Goal: Task Accomplishment & Management: Complete application form

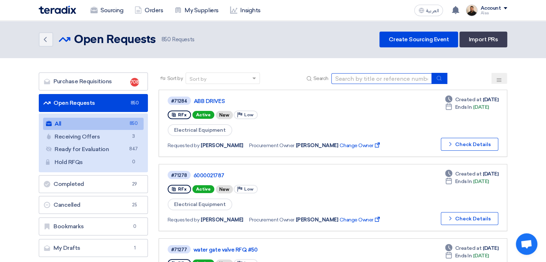
click at [370, 78] on input at bounding box center [381, 78] width 100 height 11
paste input "6000021734"
type input "6000021734"
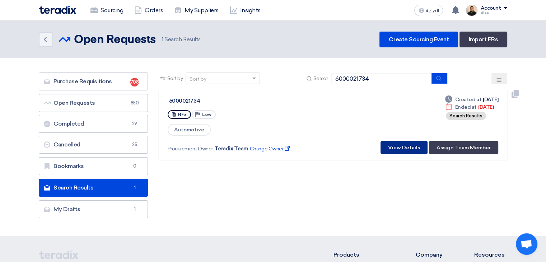
click at [398, 145] on button "View Details" at bounding box center [403, 147] width 47 height 13
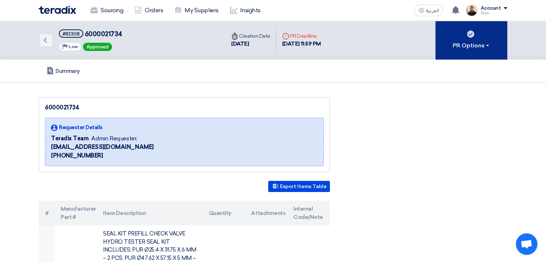
click at [487, 45] on span at bounding box center [487, 45] width 3 height 1
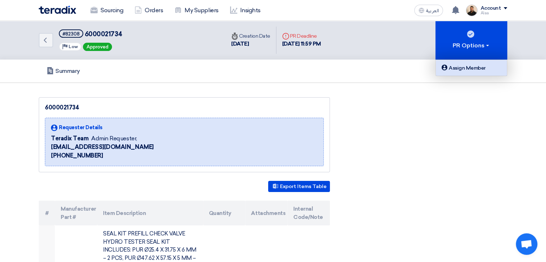
click at [474, 65] on div "Assign Member" at bounding box center [471, 68] width 62 height 9
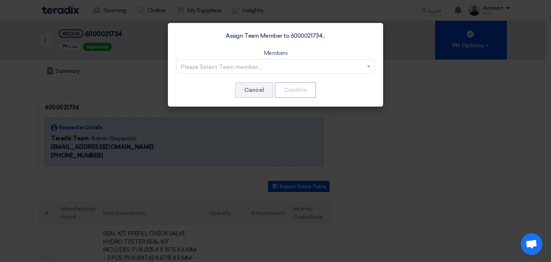
click at [338, 70] on input "text" at bounding box center [271, 67] width 183 height 12
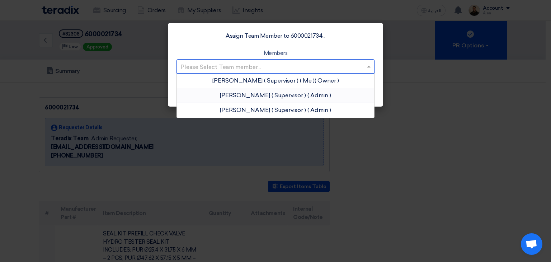
click at [323, 85] on div "[PERSON_NAME] ( Supervisor ) ( Me ) ( Owner )" at bounding box center [275, 81] width 197 height 15
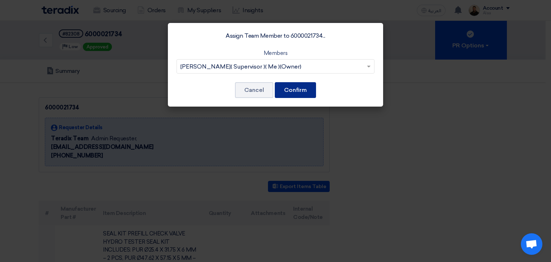
click at [290, 90] on button "Confirm" at bounding box center [295, 90] width 41 height 16
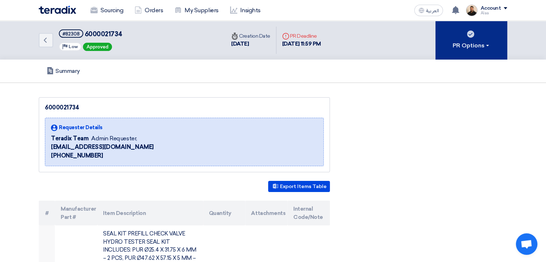
click at [470, 33] on use at bounding box center [470, 33] width 7 height 7
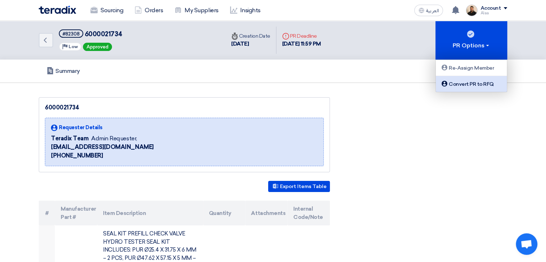
click at [471, 85] on div "Convert PR to RFQ" at bounding box center [471, 84] width 62 height 9
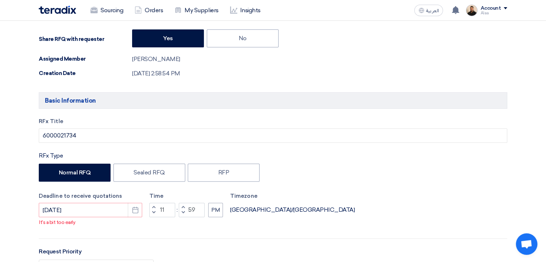
scroll to position [179, 0]
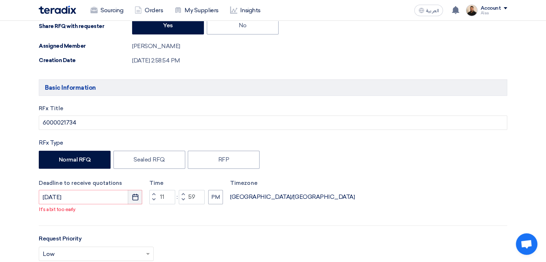
click at [139, 198] on button "Pick a date" at bounding box center [135, 197] width 14 height 14
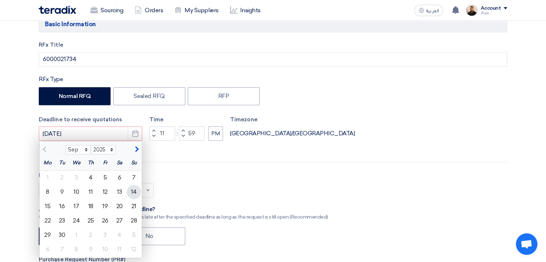
scroll to position [251, 0]
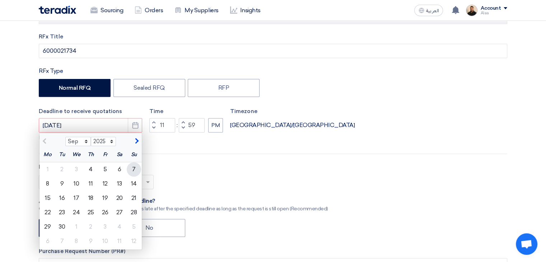
click at [137, 168] on div "7" at bounding box center [134, 169] width 14 height 14
type input "[DATE]"
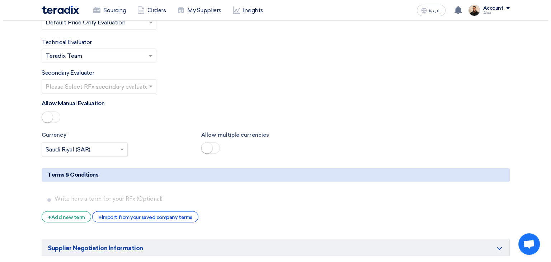
scroll to position [1184, 0]
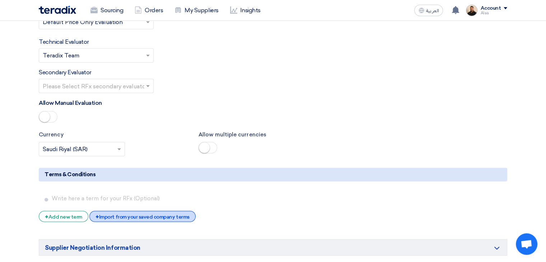
click at [161, 211] on div "+ Import from your saved company terms" at bounding box center [142, 216] width 106 height 11
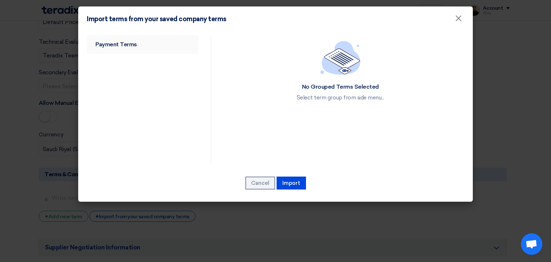
click at [129, 47] on link "Payment Terms" at bounding box center [143, 44] width 112 height 19
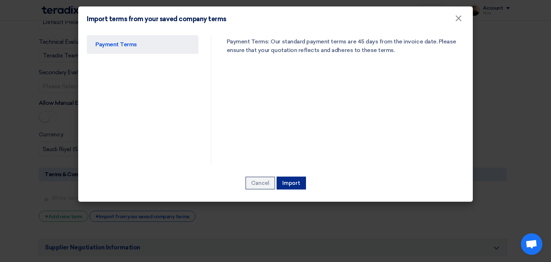
click at [286, 184] on button "Import" at bounding box center [291, 183] width 29 height 13
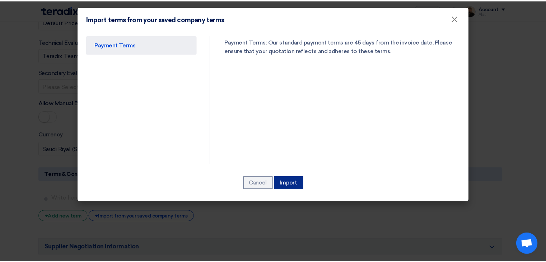
scroll to position [1171, 0]
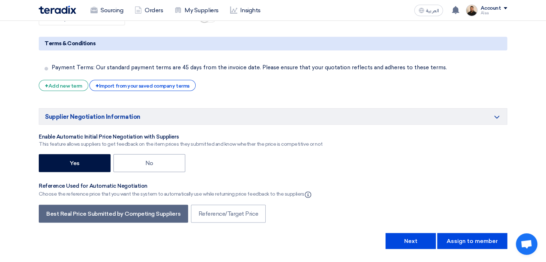
scroll to position [1315, 0]
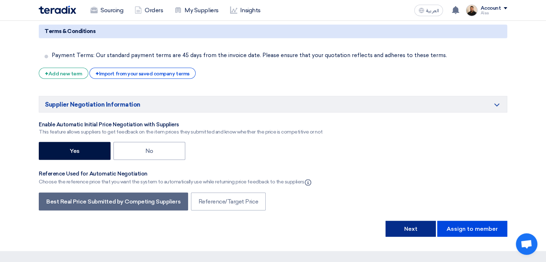
click at [415, 221] on button "Next" at bounding box center [410, 229] width 50 height 16
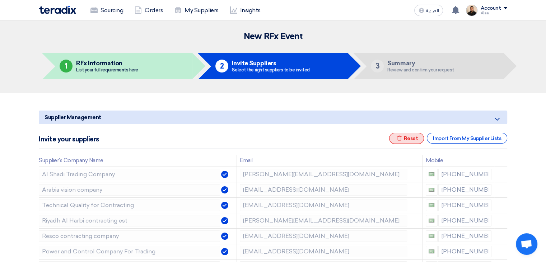
click at [405, 139] on div "Excel file Reset" at bounding box center [406, 138] width 35 height 11
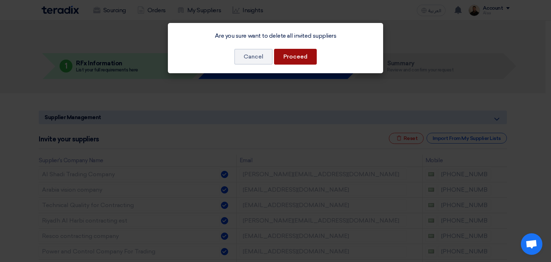
click at [307, 51] on button "Proceed" at bounding box center [295, 57] width 43 height 16
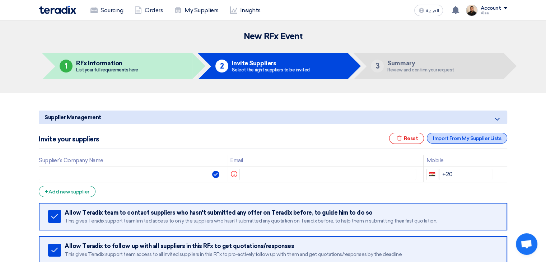
click at [453, 140] on div "Import From My Supplier Lists" at bounding box center [467, 138] width 80 height 11
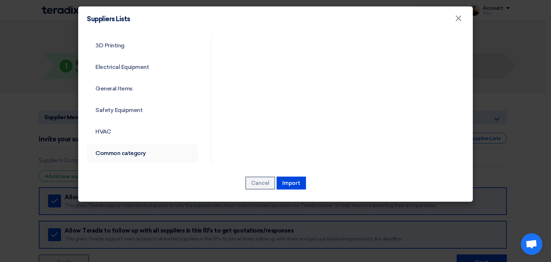
scroll to position [259, 0]
click at [127, 147] on link "Common category" at bounding box center [143, 151] width 112 height 19
click at [127, 151] on link "Common category" at bounding box center [143, 151] width 112 height 19
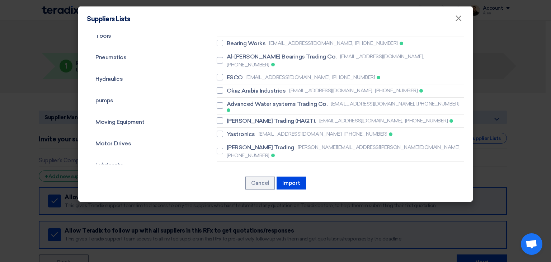
scroll to position [73, 0]
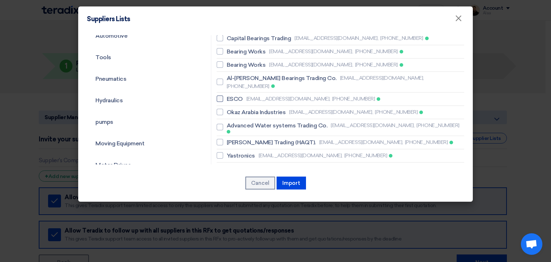
click at [234, 95] on span "ESCO" at bounding box center [235, 99] width 16 height 9
click at [231, 97] on input "ESCO [EMAIL_ADDRESS][DOMAIN_NAME], [PHONE_NUMBER]" at bounding box center [229, 99] width 5 height 5
checkbox input "true"
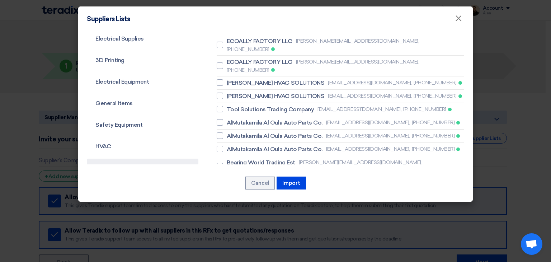
scroll to position [253, 0]
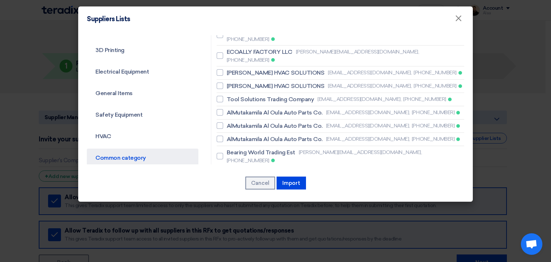
click at [245, 190] on span "SHINING HORIZON TRADING EST" at bounding box center [272, 194] width 90 height 9
click at [231, 192] on input "SHINING HORIZON TRADING EST [EMAIL_ADDRESS][DOMAIN_NAME], [PHONE_NUMBER]" at bounding box center [229, 194] width 5 height 5
checkbox input "true"
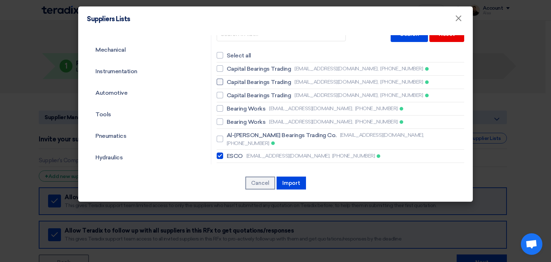
scroll to position [0, 0]
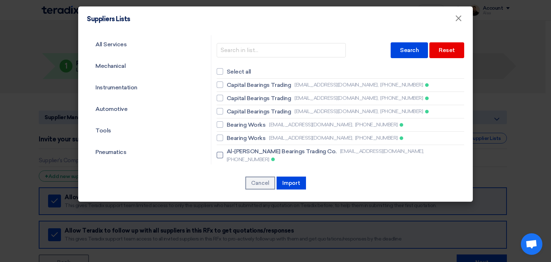
click at [240, 151] on span "Al-[PERSON_NAME] Bearings Trading Co." at bounding box center [282, 151] width 110 height 9
click at [231, 153] on input "Al-[PERSON_NAME] Bearings Trading Co. [EMAIL_ADDRESS][DOMAIN_NAME], [PHONE_NUMB…" at bounding box center [229, 155] width 5 height 5
checkbox input "true"
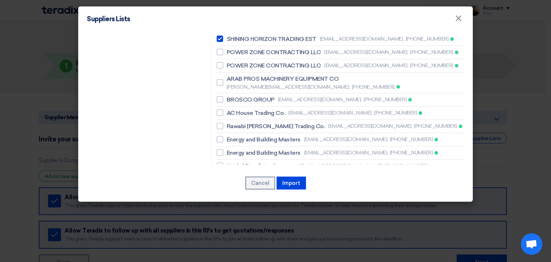
scroll to position [431, 0]
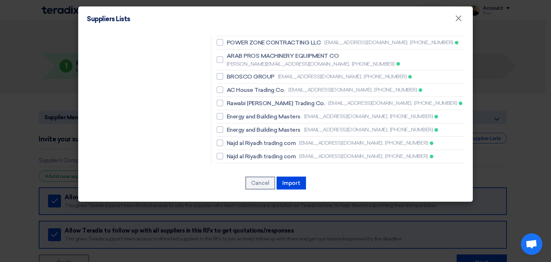
click at [239, 165] on span "Success Elite Trading Est." at bounding box center [261, 169] width 68 height 9
click at [231, 171] on input "Success Elite Trading Est. [PERSON_NAME][EMAIL_ADDRESS][DOMAIN_NAME], [PHONE_NU…" at bounding box center [229, 173] width 5 height 5
checkbox input "true"
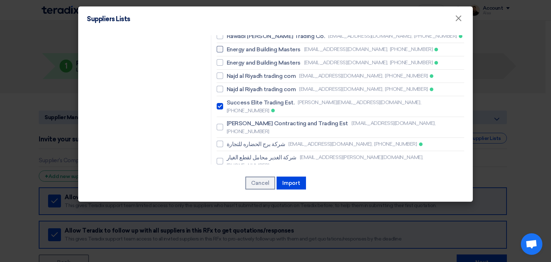
scroll to position [502, 0]
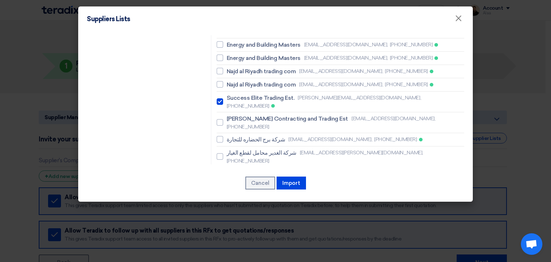
click at [251, 169] on span "BESTOPTION A/C & REFRIGERTION EST" at bounding box center [281, 173] width 108 height 9
click at [231, 175] on input "BESTOPTION A/C & REFRIGERTION EST [EMAIL_ADDRESS][DOMAIN_NAME], [PHONE_NUMBER]" at bounding box center [229, 177] width 5 height 5
checkbox input "true"
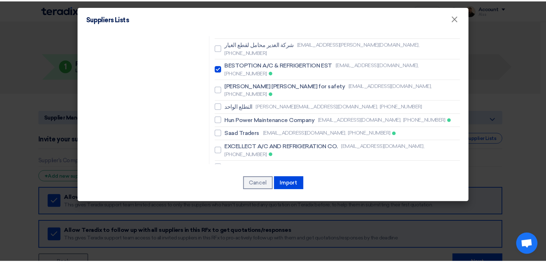
scroll to position [611, 0]
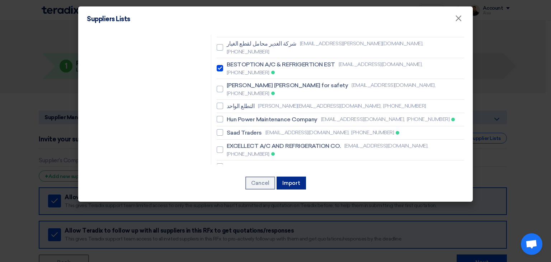
click at [283, 180] on button "Import" at bounding box center [291, 183] width 29 height 13
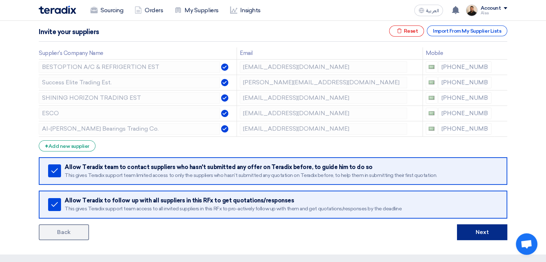
scroll to position [108, 0]
click at [481, 234] on button "Next" at bounding box center [482, 232] width 50 height 16
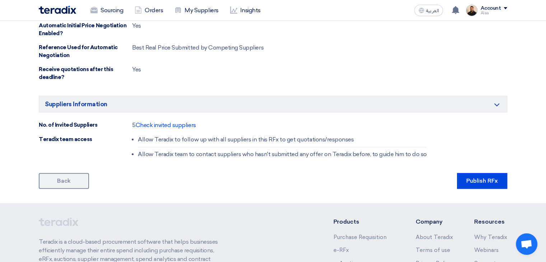
scroll to position [431, 0]
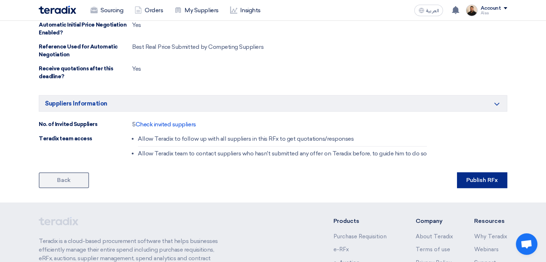
click at [487, 178] on button "Publish RFx" at bounding box center [482, 180] width 50 height 16
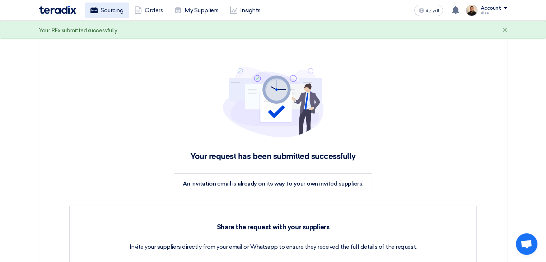
click at [113, 13] on link "Sourcing" at bounding box center [107, 11] width 44 height 16
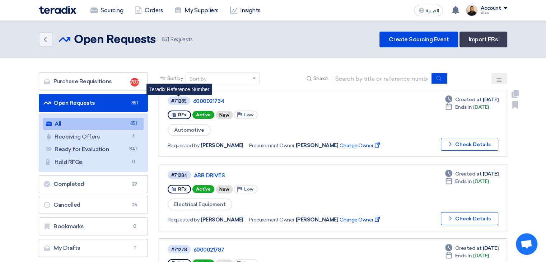
click at [182, 103] on div "#71285" at bounding box center [178, 101] width 15 height 5
copy div "71285"
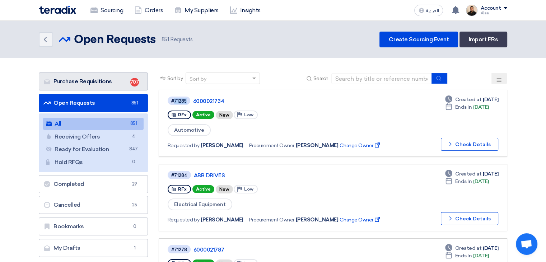
click at [118, 79] on link "Purchase Requisitions Purchase Requisitions 707" at bounding box center [93, 81] width 109 height 18
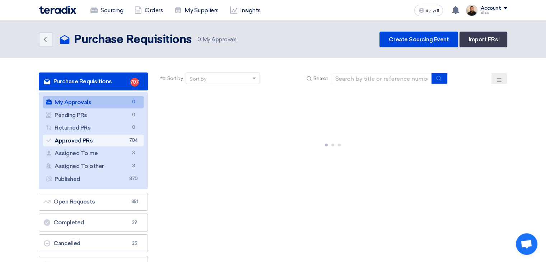
click at [127, 141] on link "Approved PRs Approved PRs 704" at bounding box center [93, 141] width 100 height 12
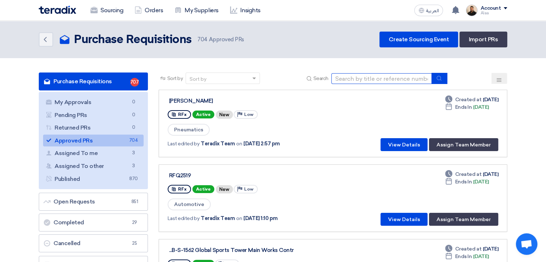
click at [352, 79] on input at bounding box center [381, 78] width 100 height 11
paste input "6000021736"
type input "6000021736"
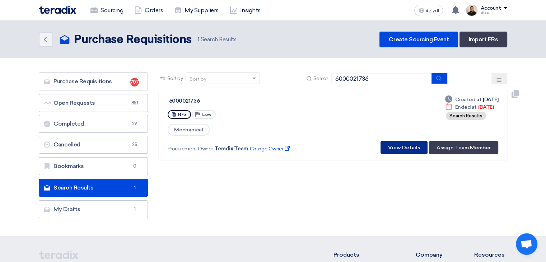
click at [406, 141] on button "View Details" at bounding box center [403, 147] width 47 height 13
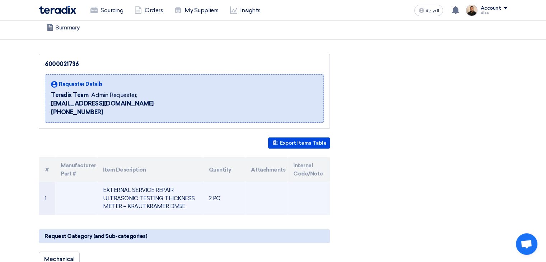
scroll to position [108, 0]
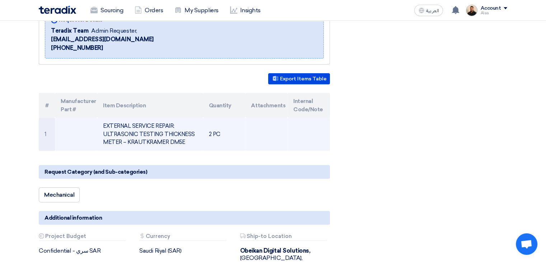
click at [146, 134] on td "EXTERNAL SERVICE REPAIR: ULTRASONIC TESTING THICKNESS METER – KRAUTKRAMER DM5E" at bounding box center [149, 134] width 105 height 33
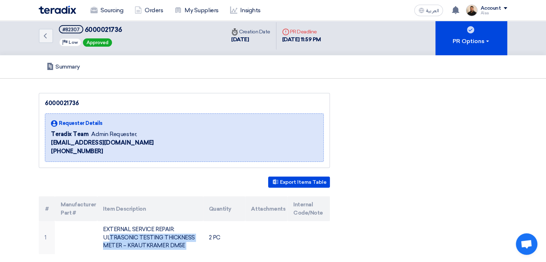
scroll to position [0, 0]
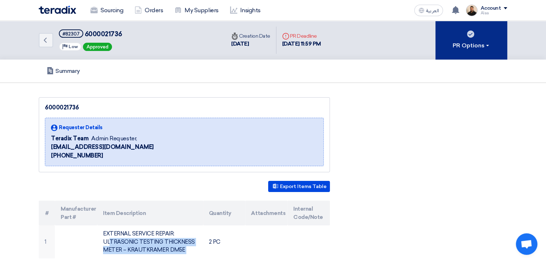
click at [487, 58] on button "PR Options" at bounding box center [471, 40] width 72 height 39
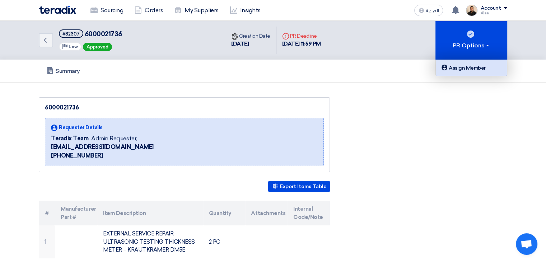
click at [478, 70] on div "Assign Member" at bounding box center [471, 68] width 62 height 9
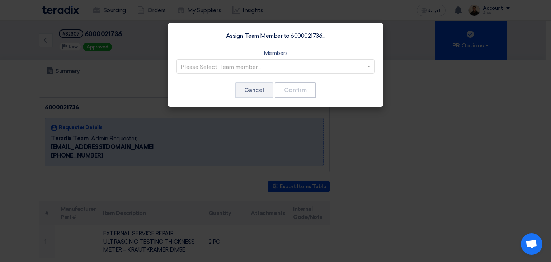
drag, startPoint x: 350, startPoint y: 65, endPoint x: 344, endPoint y: 67, distance: 6.3
click at [350, 65] on input "text" at bounding box center [271, 67] width 183 height 12
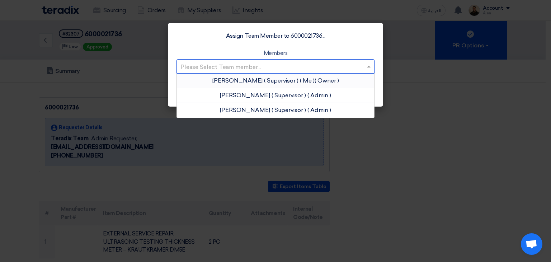
click at [316, 82] on app-roles "Owner" at bounding box center [327, 80] width 22 height 7
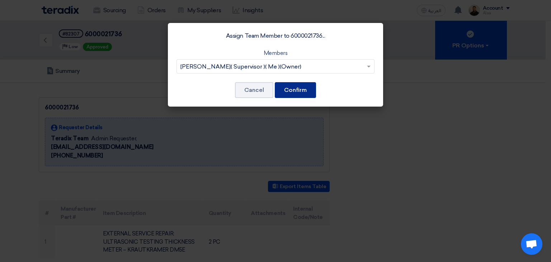
click at [308, 89] on button "Confirm" at bounding box center [295, 90] width 41 height 16
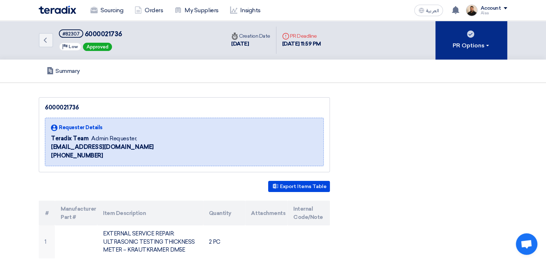
click at [464, 41] on div "PR Options" at bounding box center [471, 45] width 38 height 9
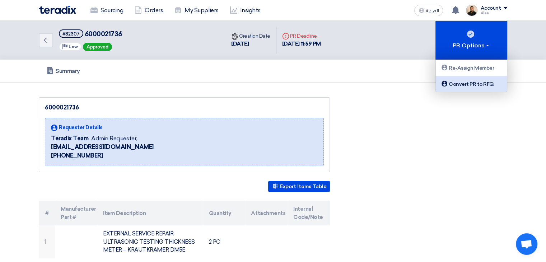
click at [478, 85] on div "Convert PR to RFQ" at bounding box center [471, 84] width 62 height 9
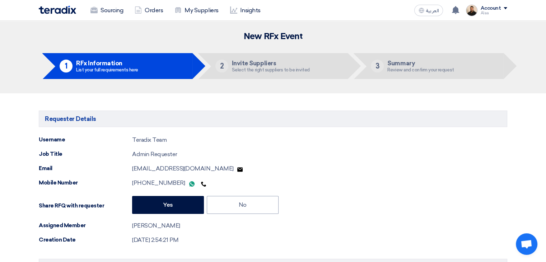
type input "[DATE]"
type input "11"
type input "59"
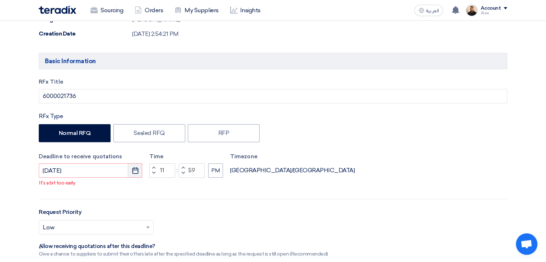
scroll to position [215, 0]
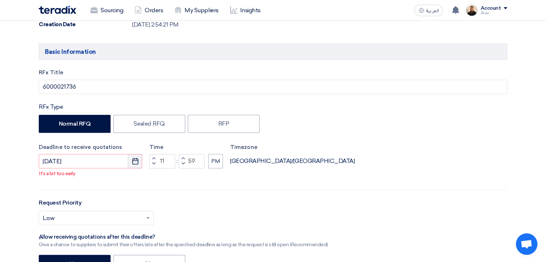
click at [138, 165] on button "Pick a date" at bounding box center [135, 161] width 14 height 14
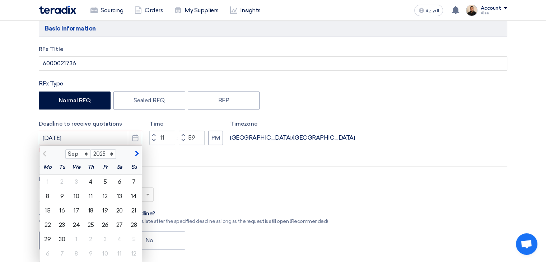
scroll to position [251, 0]
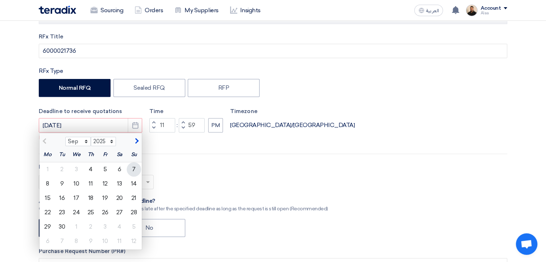
click at [132, 168] on div "7" at bounding box center [134, 169] width 14 height 14
type input "[DATE]"
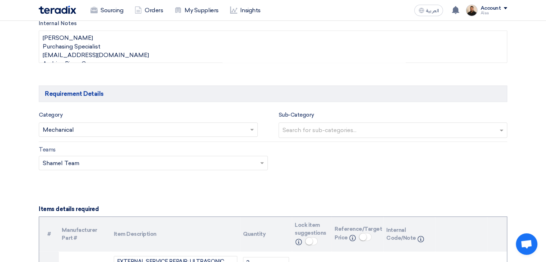
scroll to position [574, 0]
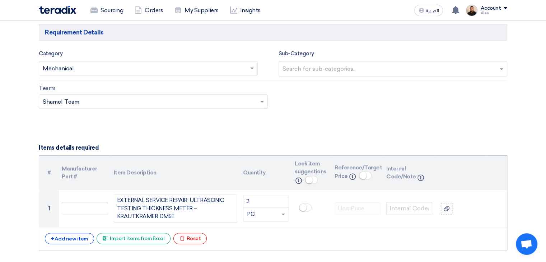
click at [210, 58] on div "Category Search for services... × Mechanical ×" at bounding box center [148, 63] width 219 height 28
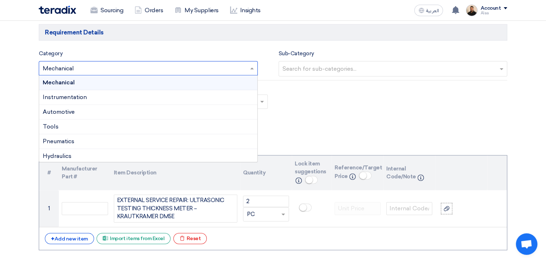
click at [210, 69] on input "text" at bounding box center [145, 69] width 204 height 12
click at [91, 98] on div "Instrumentation" at bounding box center [148, 97] width 218 height 15
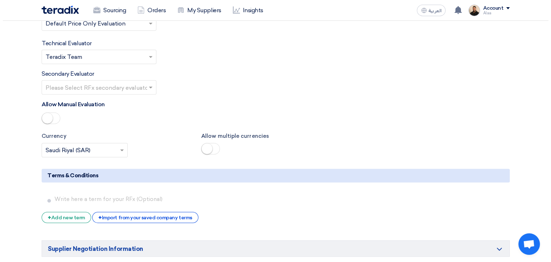
scroll to position [1148, 0]
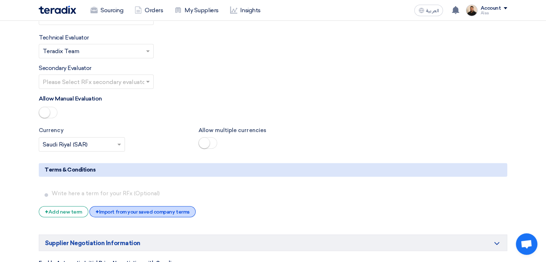
click at [183, 206] on div "+ Import from your saved company terms" at bounding box center [142, 211] width 106 height 11
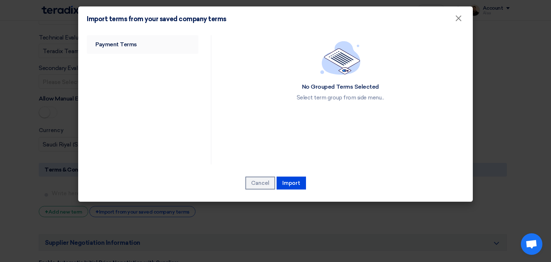
click at [119, 39] on link "Payment Terms" at bounding box center [143, 44] width 112 height 19
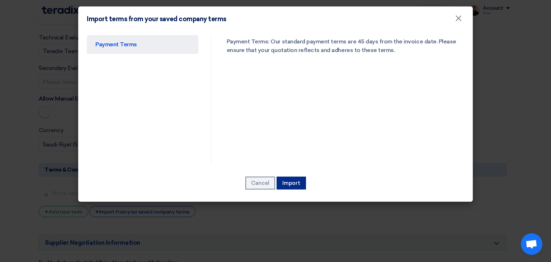
click at [291, 183] on button "Import" at bounding box center [291, 183] width 29 height 13
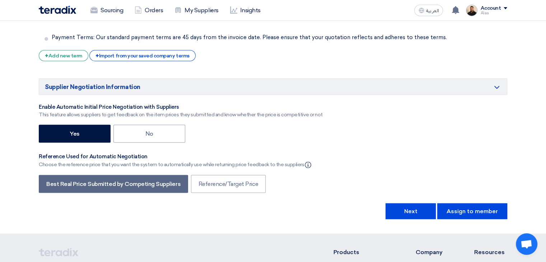
scroll to position [1315, 0]
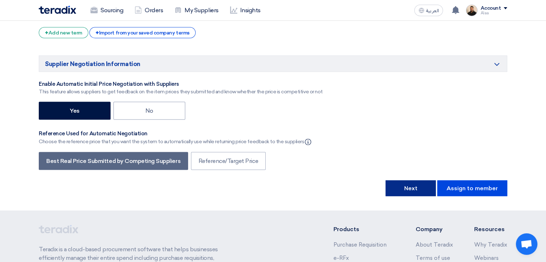
click at [414, 180] on button "Next" at bounding box center [410, 188] width 50 height 16
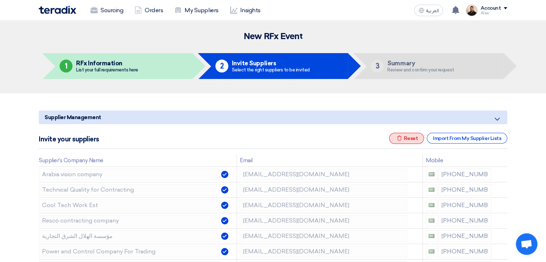
click at [406, 136] on div "Excel file Reset" at bounding box center [406, 138] width 35 height 11
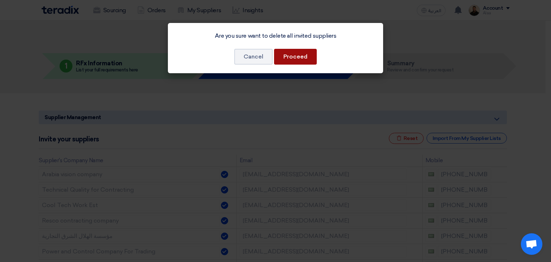
click at [292, 49] on button "Proceed" at bounding box center [295, 57] width 43 height 16
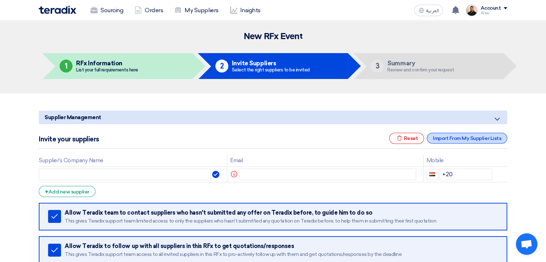
click at [442, 139] on div "Import From My Supplier Lists" at bounding box center [467, 138] width 80 height 11
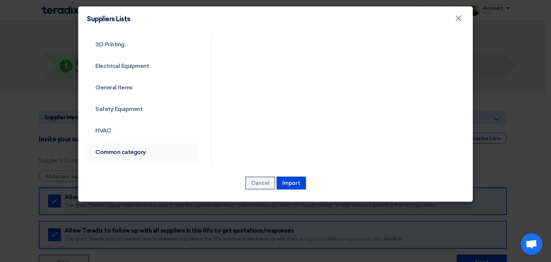
scroll to position [259, 0]
click at [120, 149] on link "Common category" at bounding box center [143, 151] width 112 height 19
click at [138, 154] on link "Common category" at bounding box center [143, 151] width 112 height 19
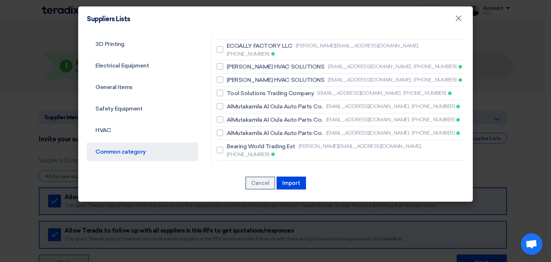
click at [232, 184] on span "SHINING HORIZON TRADING EST" at bounding box center [272, 188] width 90 height 9
click at [231, 185] on input "SHINING HORIZON TRADING EST [EMAIL_ADDRESS][DOMAIN_NAME], [PHONE_NUMBER]" at bounding box center [229, 187] width 5 height 5
checkbox input "true"
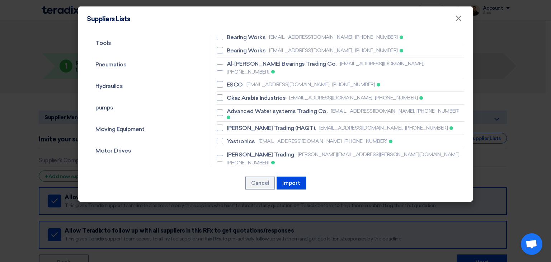
scroll to position [79, 0]
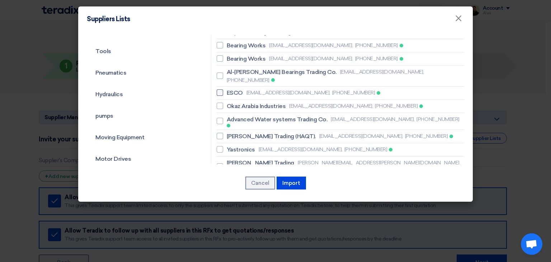
click at [237, 89] on span "ESCO" at bounding box center [235, 93] width 16 height 9
click at [231, 90] on input "ESCO [EMAIL_ADDRESS][DOMAIN_NAME], [PHONE_NUMBER]" at bounding box center [229, 92] width 5 height 5
checkbox input "true"
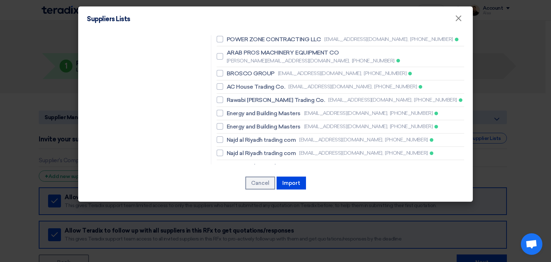
scroll to position [474, 0]
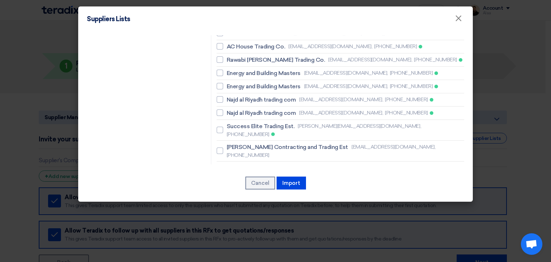
click at [254, 198] on span "BESTOPTION A/C & REFRIGERTION EST" at bounding box center [281, 202] width 108 height 9
click at [231, 203] on input "BESTOPTION A/C & REFRIGERTION EST [EMAIL_ADDRESS][DOMAIN_NAME], [PHONE_NUMBER]" at bounding box center [229, 205] width 5 height 5
checkbox input "true"
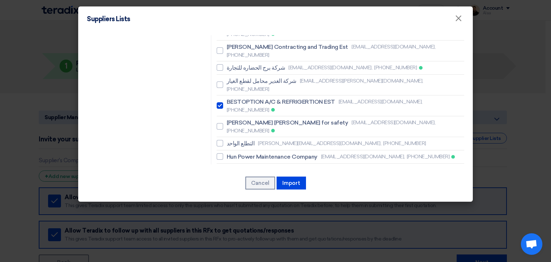
scroll to position [582, 0]
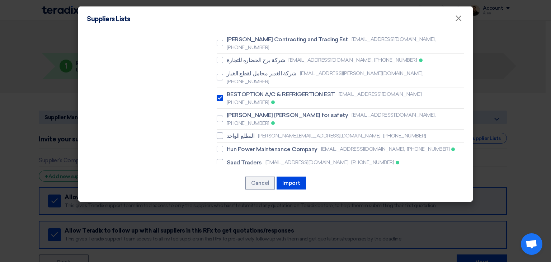
click at [249, 232] on span "Resco contracting company" at bounding box center [265, 236] width 76 height 9
click at [231, 234] on input "Resco contracting company [EMAIL_ADDRESS][DOMAIN_NAME], [PHONE_NUMBER]" at bounding box center [229, 236] width 5 height 5
checkbox input "true"
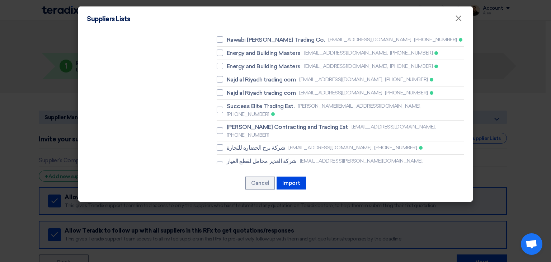
scroll to position [468, 0]
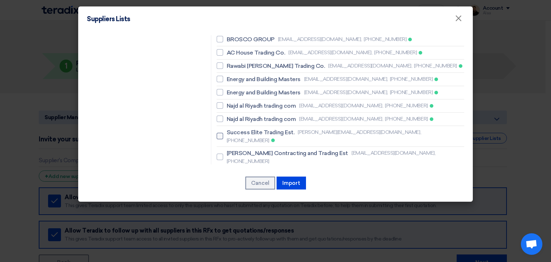
click at [238, 128] on span "Success Elite Trading Est." at bounding box center [261, 132] width 68 height 9
click at [231, 134] on input "Success Elite Trading Est. [PERSON_NAME][EMAIL_ADDRESS][DOMAIN_NAME], [PHONE_NU…" at bounding box center [229, 136] width 5 height 5
checkbox input "true"
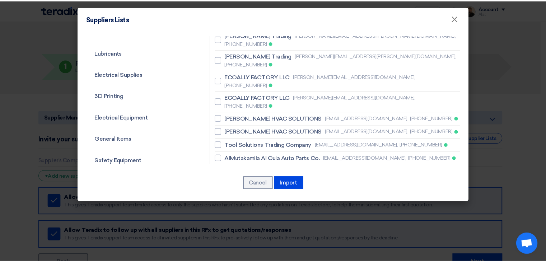
scroll to position [217, 0]
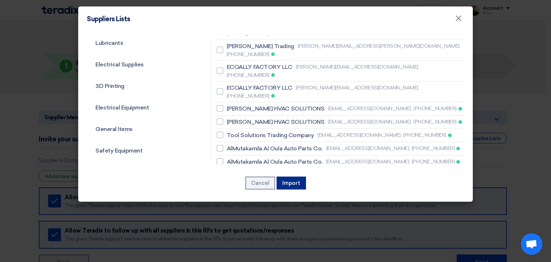
click at [286, 184] on button "Import" at bounding box center [291, 183] width 29 height 13
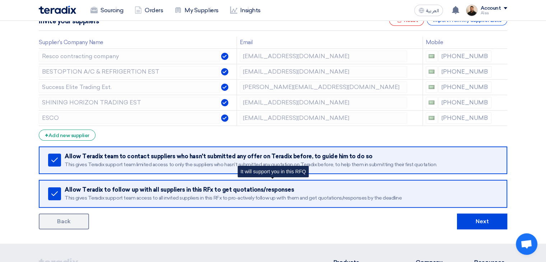
scroll to position [144, 0]
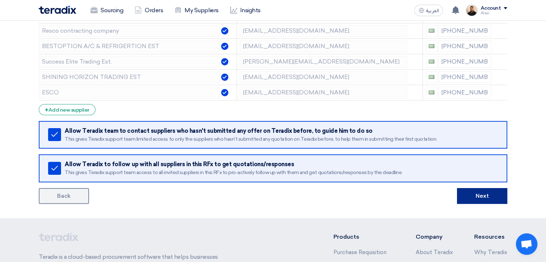
click at [479, 198] on button "Next" at bounding box center [482, 196] width 50 height 16
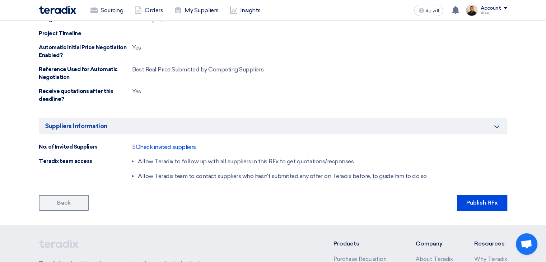
scroll to position [395, 0]
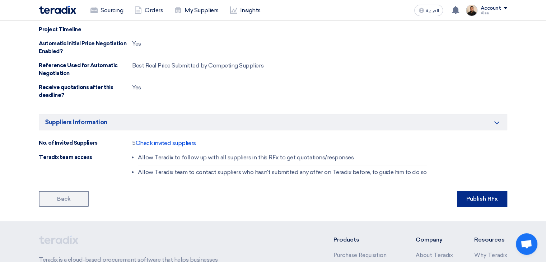
click at [461, 197] on button "Publish RFx" at bounding box center [482, 199] width 50 height 16
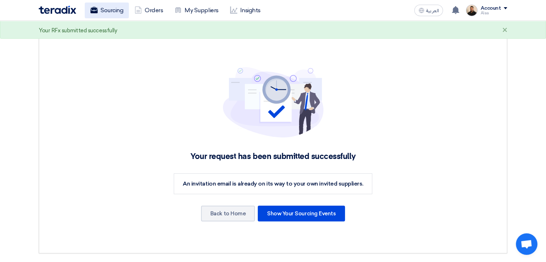
click at [121, 14] on link "Sourcing" at bounding box center [107, 11] width 44 height 16
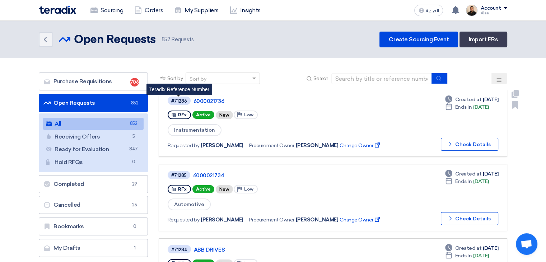
click at [182, 101] on div "#71286" at bounding box center [179, 101] width 16 height 5
copy div "71286"
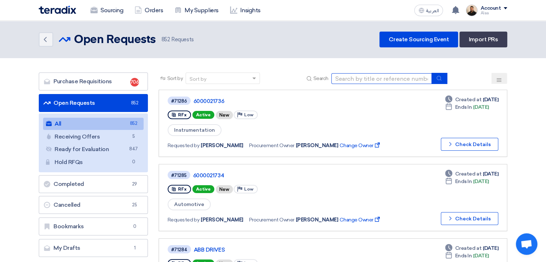
click at [377, 77] on input at bounding box center [381, 78] width 100 height 11
paste input "RFQ2520"
type input "RFQ2520"
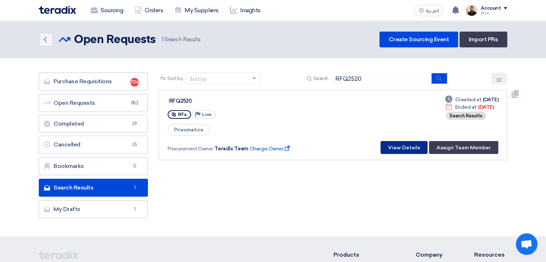
click at [406, 145] on button "View Details" at bounding box center [403, 147] width 47 height 13
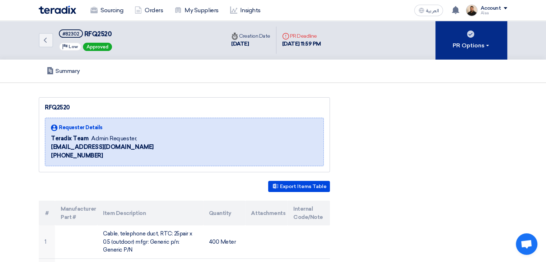
click at [457, 47] on div "PR Options" at bounding box center [471, 45] width 38 height 9
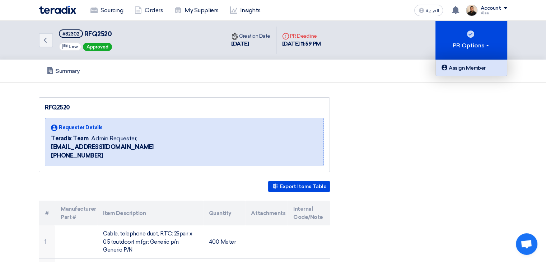
click at [462, 66] on div "Assign Member" at bounding box center [471, 68] width 62 height 9
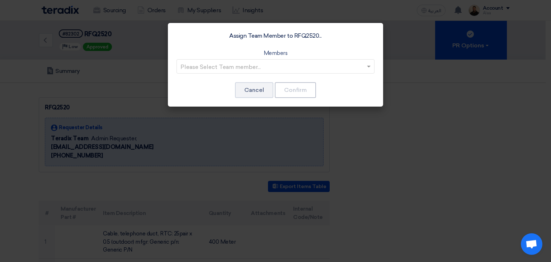
click at [341, 65] on input "text" at bounding box center [271, 67] width 183 height 12
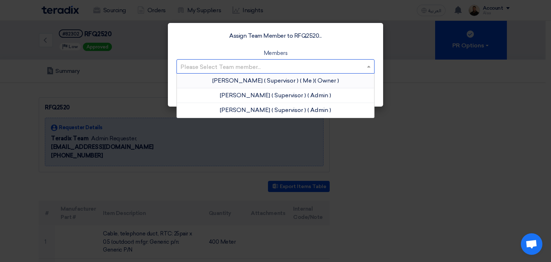
click at [316, 79] on app-roles "Owner" at bounding box center [327, 80] width 22 height 7
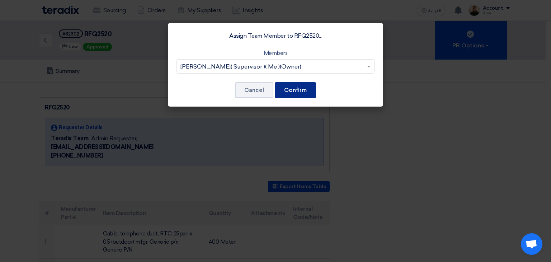
click at [304, 92] on button "Confirm" at bounding box center [295, 90] width 41 height 16
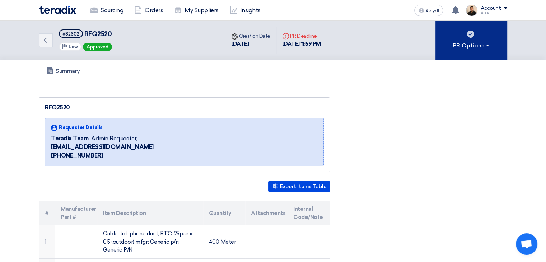
click at [453, 41] on button "PR Options" at bounding box center [471, 40] width 72 height 39
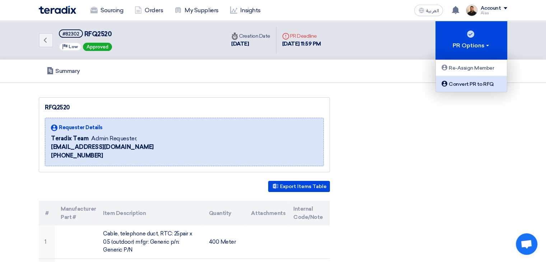
click at [467, 86] on div "Convert PR to RFQ" at bounding box center [471, 84] width 62 height 9
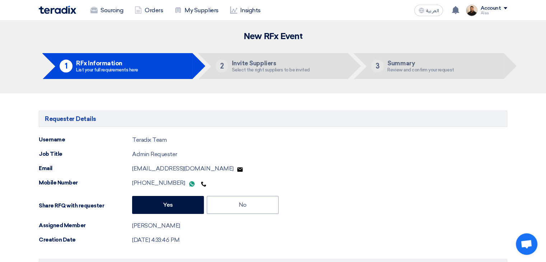
type input "[DATE]"
type input "11"
type input "59"
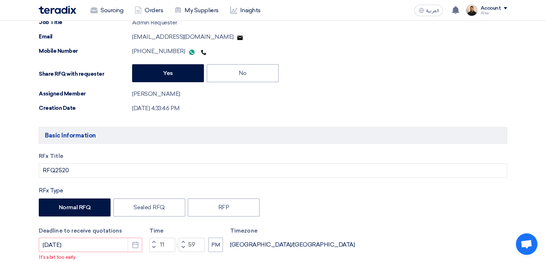
scroll to position [144, 0]
